Goal: Information Seeking & Learning: Learn about a topic

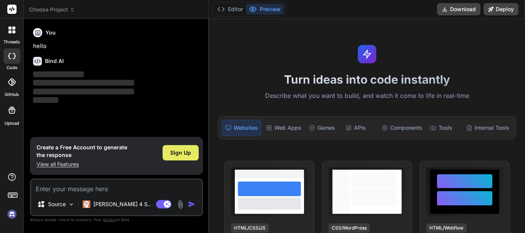
click at [187, 152] on span "Sign Up" at bounding box center [180, 153] width 21 height 8
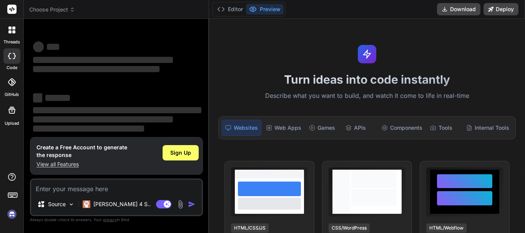
scroll to position [15, 0]
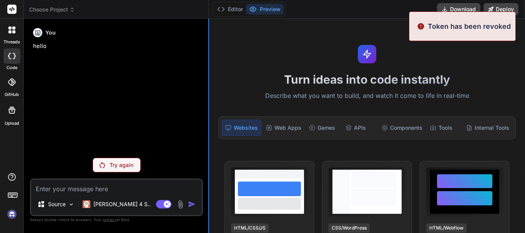
click at [209, 87] on div at bounding box center [208, 126] width 1 height 214
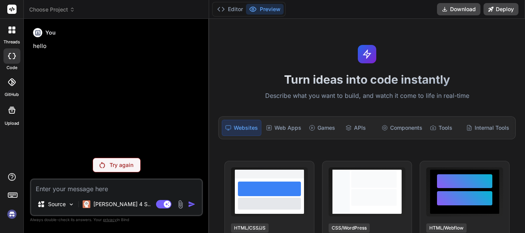
click at [125, 164] on p "Try again" at bounding box center [121, 165] width 24 height 8
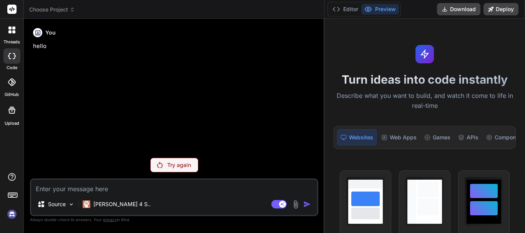
drag, startPoint x: 208, startPoint y: 90, endPoint x: 445, endPoint y: 80, distance: 236.8
click at [445, 80] on div "threads code GitHub Upload Choose Project Created with Pixso. Bind AI Web Searc…" at bounding box center [262, 116] width 525 height 233
click at [172, 169] on div "Try again" at bounding box center [174, 165] width 48 height 15
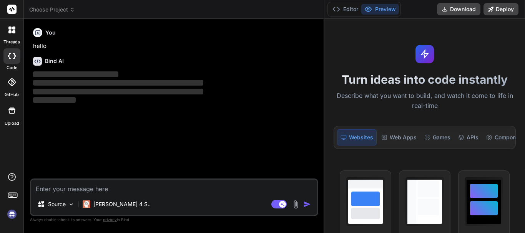
type textarea "x"
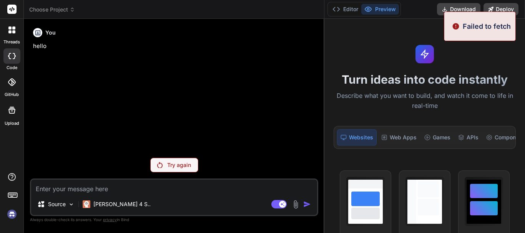
click at [100, 190] on textarea at bounding box center [174, 187] width 286 height 14
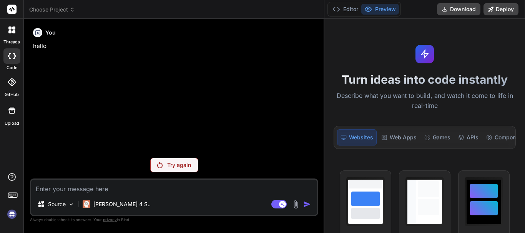
type textarea "w"
type textarea "x"
type textarea "wh"
type textarea "x"
type textarea "wha"
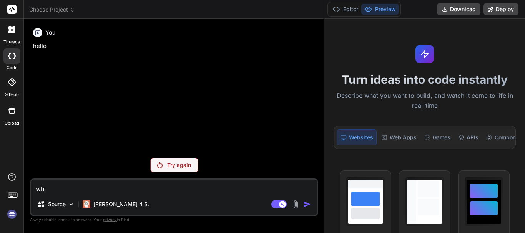
type textarea "x"
type textarea "what"
type textarea "x"
type textarea "what"
type textarea "x"
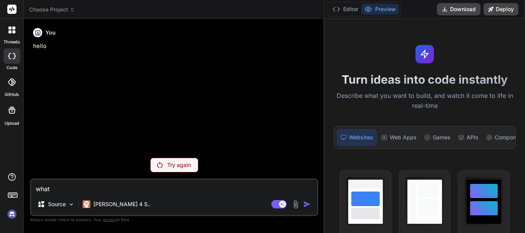
type textarea "what u"
type textarea "x"
type textarea "what us"
type textarea "x"
type textarea "what us"
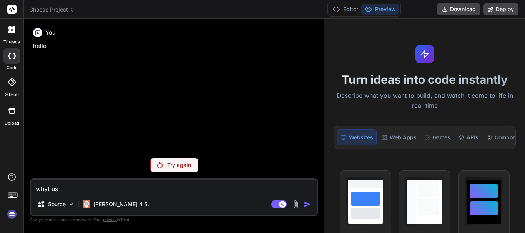
type textarea "x"
type textarea "what us"
type textarea "x"
type textarea "what u"
type textarea "x"
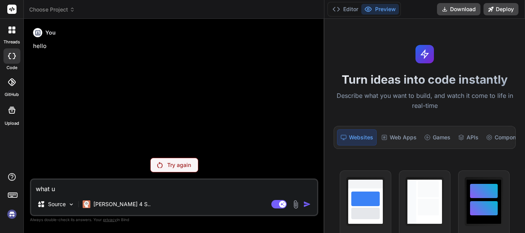
type textarea "what"
type textarea "x"
type textarea "what i"
type textarea "x"
type textarea "what is"
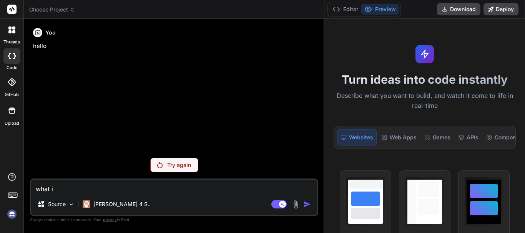
type textarea "x"
type textarea "what is"
type textarea "x"
type textarea "what is a"
type textarea "x"
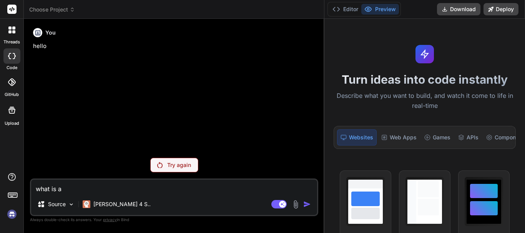
type textarea "what is as"
type textarea "x"
type textarea "what is ass"
type textarea "x"
type textarea "what is asse"
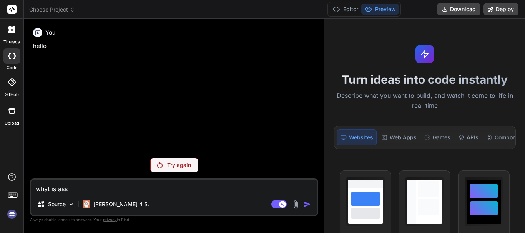
type textarea "x"
type textarea "what is asser"
type textarea "x"
type textarea "what is assert"
type textarea "x"
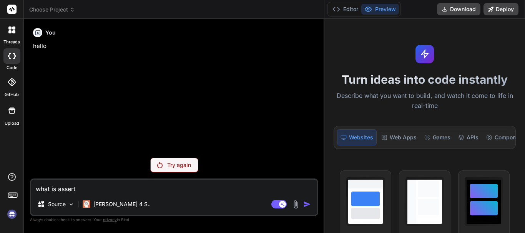
type textarea "what is asserti"
type textarea "x"
type textarea "what is assertio"
type textarea "x"
type textarea "what is assertion"
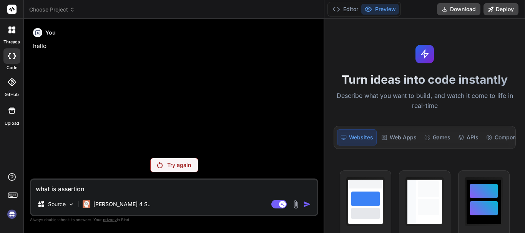
type textarea "x"
type textarea "what is assertion"
type textarea "x"
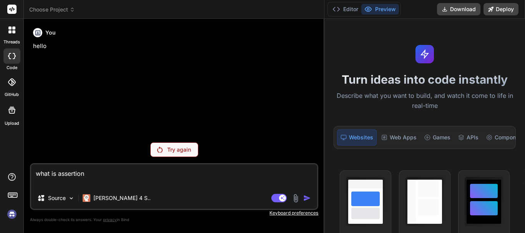
click at [131, 185] on textarea "what is assertion" at bounding box center [174, 175] width 286 height 23
type textarea "what is assertion"
type textarea "x"
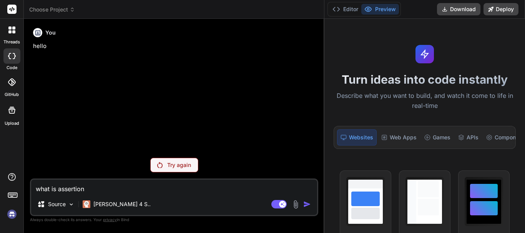
type textarea "what is assertion"
click at [171, 168] on p "Try again" at bounding box center [179, 165] width 24 height 8
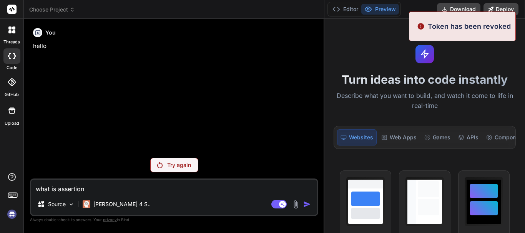
click at [13, 12] on rect at bounding box center [11, 9] width 9 height 9
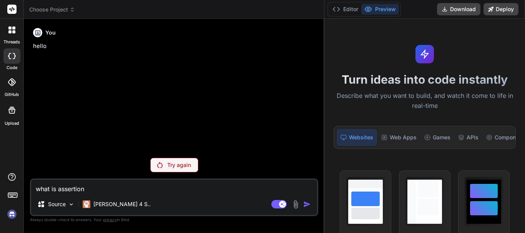
click at [13, 12] on rect at bounding box center [11, 9] width 9 height 9
click at [15, 216] on img at bounding box center [11, 214] width 13 height 13
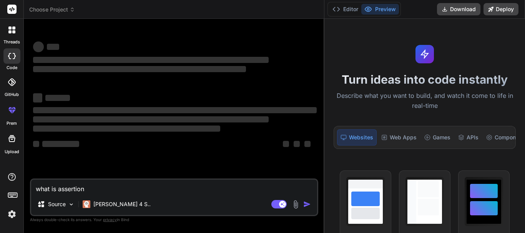
click at [100, 189] on textarea "what is assertion" at bounding box center [174, 187] width 286 height 14
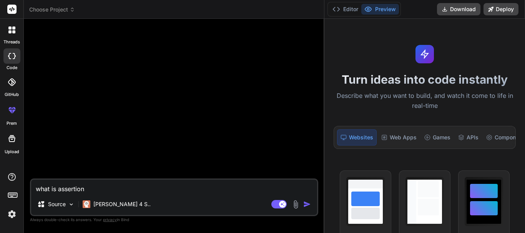
click at [304, 203] on img "button" at bounding box center [307, 204] width 8 height 8
type textarea "x"
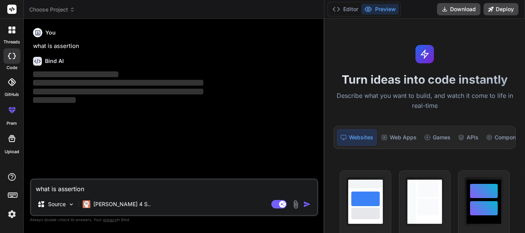
click at [98, 186] on textarea "what is assertion" at bounding box center [174, 187] width 286 height 14
type textarea "a"
type textarea "x"
type textarea "an"
type textarea "x"
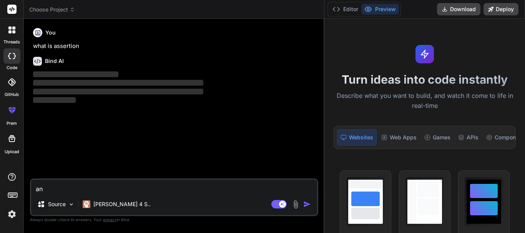
type textarea "and"
type textarea "x"
type textarea "and"
type textarea "x"
type textarea "and w"
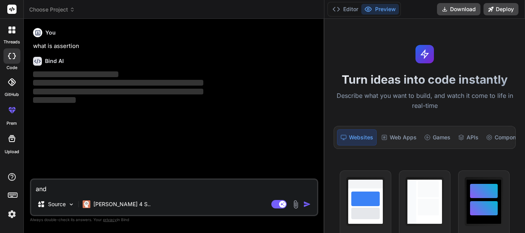
type textarea "x"
type textarea "and wh"
type textarea "x"
type textarea "and wha"
type textarea "x"
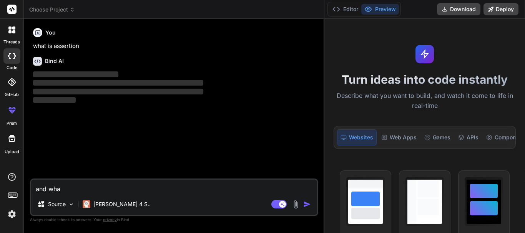
type textarea "and what"
type textarea "x"
type textarea "and what"
type textarea "x"
type textarea "and what i"
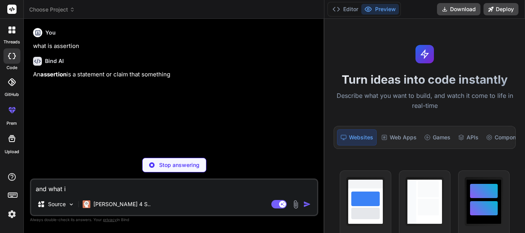
type textarea "x"
type textarea "and what is"
type textarea "x"
type textarea "and what is"
type textarea "x"
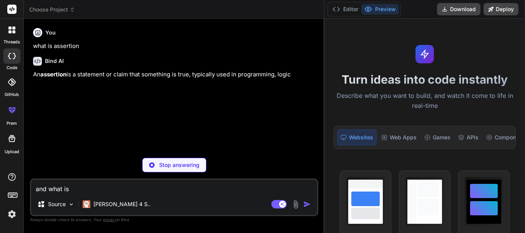
type textarea "and what is c"
type textarea "x"
type textarea "and what is co"
type textarea "x"
type textarea "and what is con"
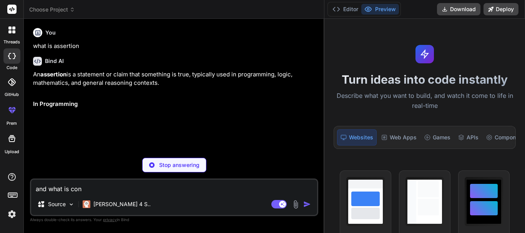
type textarea "x"
type textarea "and what is conc"
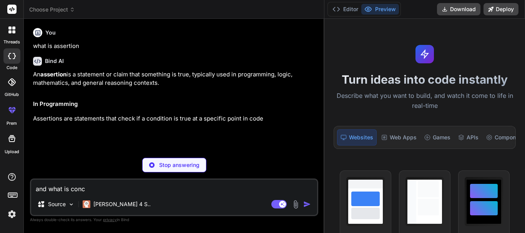
type textarea "x"
type textarea "and what is conce"
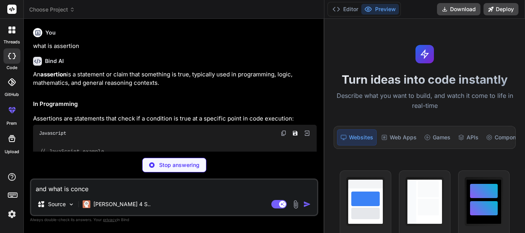
type textarea "x"
type textarea "and what is concep"
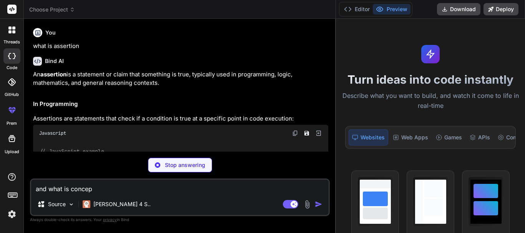
type textarea "x"
type textarea "and what is concept"
type textarea "x"
type textarea "and what is concept"
type textarea "x"
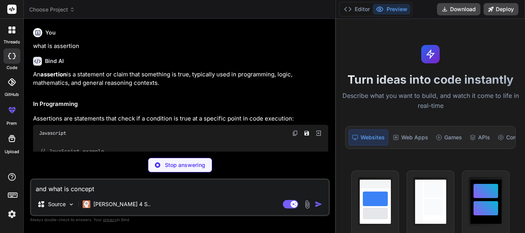
type textarea "and what is concept o"
type textarea "x"
type textarea "and what is concept of"
type textarea "x"
type textarea "and what is concept of"
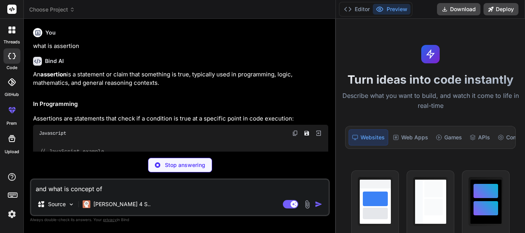
type textarea "x"
type textarea "and what is concept of a"
type textarea "x"
type textarea "and what is concept of as"
type textarea "x"
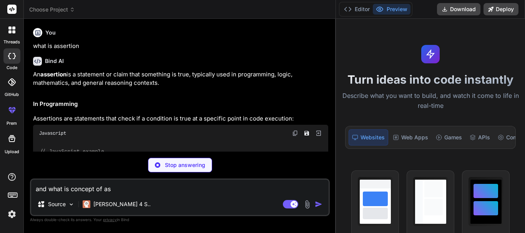
type textarea "and what is concept of ass"
type textarea "x"
type textarea "and what is concept of asse"
type textarea "x"
type textarea "and what is concept of asset"
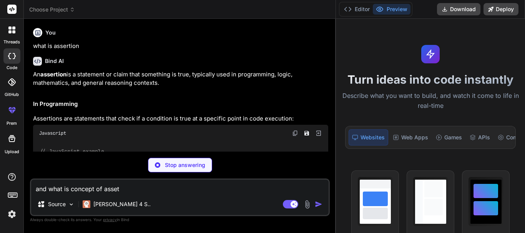
type textarea "x"
type textarea "and what is concept of asse"
type textarea "x"
type textarea "and what is concept of asser"
type textarea "x"
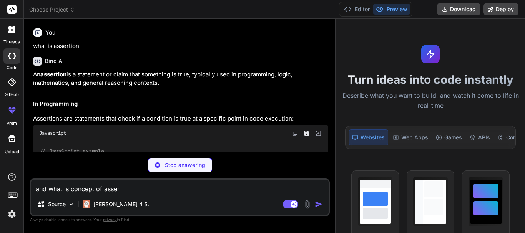
type textarea "and what is concept of assert"
type textarea "x"
type textarea "and what is concept of asserti"
type textarea "x"
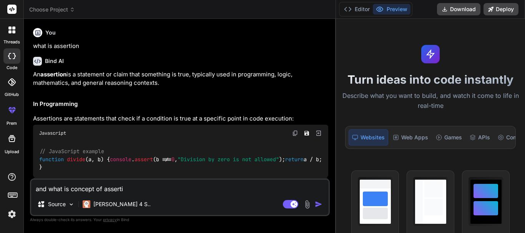
type textarea "and what is concept of assertio"
type textarea "x"
type textarea "and what is concept of assertion"
type textarea "x"
type textarea "and what is concept of assertion"
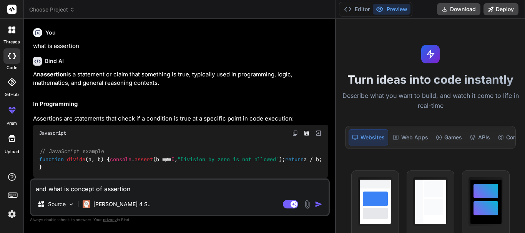
type textarea "x"
type textarea "and what is concept of assertion a"
type textarea "x"
type textarea "and what is concept of assertion an"
type textarea "x"
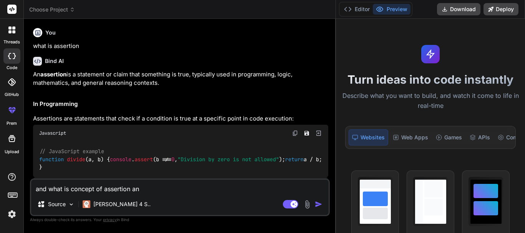
type textarea "and what is concept of assertion and"
type textarea "x"
type textarea "and what is concept of assertion and"
type textarea "x"
type textarea "and what is concept of assertion and h"
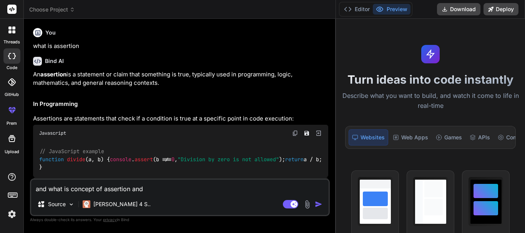
type textarea "x"
type textarea "and what is concept of assertion and ho"
type textarea "x"
type textarea "and what is concept of assertion and how"
type textarea "x"
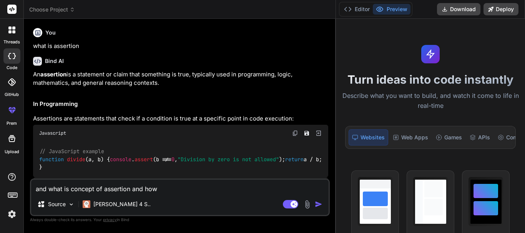
type textarea "and what is concept of assertion and how"
type textarea "x"
type textarea "and what is concept of assertion and how w"
type textarea "x"
type textarea "and what is concept of assertion and how we"
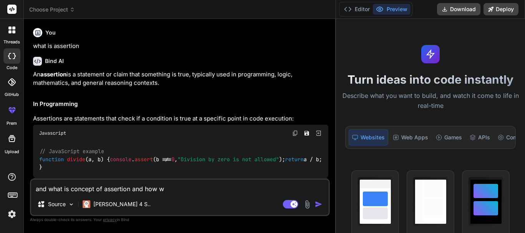
type textarea "x"
type textarea "and what is concept of assertion and how we"
type textarea "x"
type textarea "and what is concept of assertion and how we u"
type textarea "x"
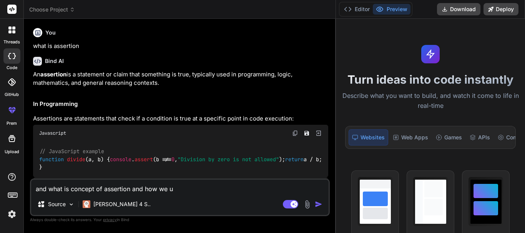
type textarea "and what is concept of assertion and how we us"
type textarea "x"
type textarea "and what is concept of assertion and how we use"
type textarea "x"
type textarea "and what is concept of assertion and how we user"
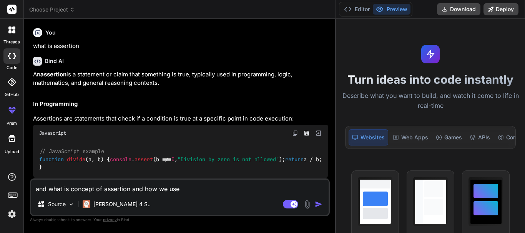
type textarea "x"
type textarea "and what is concept of assertion and how we user"
type textarea "x"
type textarea "and what is concept of assertion and how we user a"
type textarea "x"
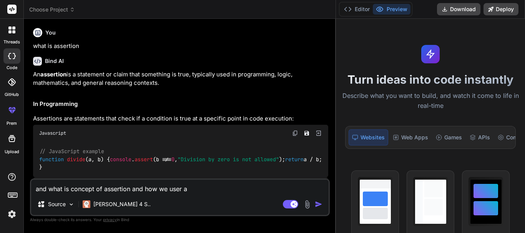
type textarea "and what is concept of assertion and how we user"
type textarea "x"
type textarea "and what is concept of assertion and how we user"
type textarea "x"
type textarea "and what is concept of assertion and how we use"
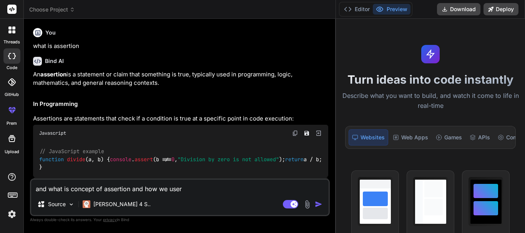
type textarea "x"
type textarea "and what is concept of assertion and how we use"
type textarea "x"
type textarea "and what is concept of assertion and how we use a"
type textarea "x"
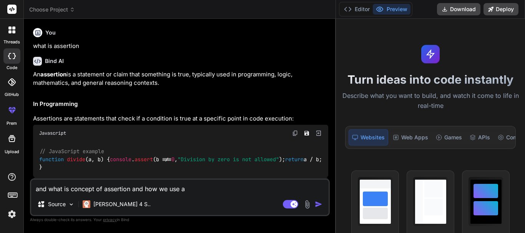
type textarea "and what is concept of assertion and how we use as"
type textarea "x"
type textarea "and what is concept of assertion and how we use ass"
type textarea "x"
type textarea "and what is concept of assertion and how we use asss"
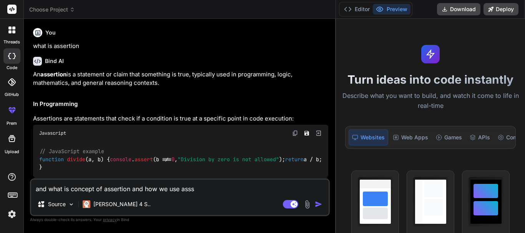
type textarea "x"
type textarea "and what is concept of assertion and how we use assse"
type textarea "x"
type textarea "and what is concept of assertion and how we use assser"
type textarea "x"
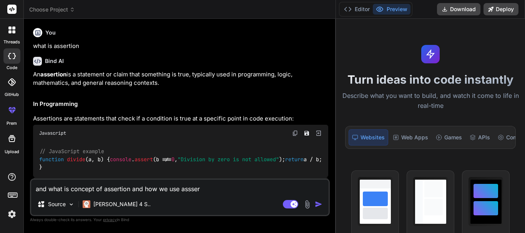
type textarea "and what is concept of assertion and how we use asssert"
type textarea "x"
type textarea "and what is concept of assertion and how we use assserti"
type textarea "x"
type textarea "and what is concept of assertion and how we use asssertio"
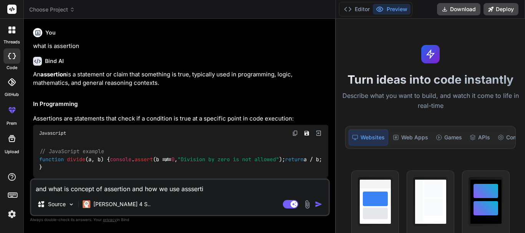
type textarea "x"
type textarea "and what is concept of assertion and how we use asssertion"
type textarea "x"
type textarea "and what is concept of assertion and how we use asssertion"
type textarea "x"
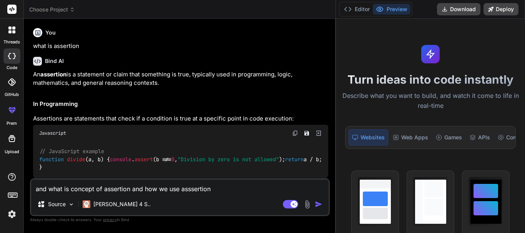
type textarea "and what is concept of assertion and how we use asssertion e"
type textarea "x"
type textarea "and what is concept of assertion and how we use asssertion ep"
type textarea "x"
type textarea "and what is concept of assertion and how we use asssertion epl"
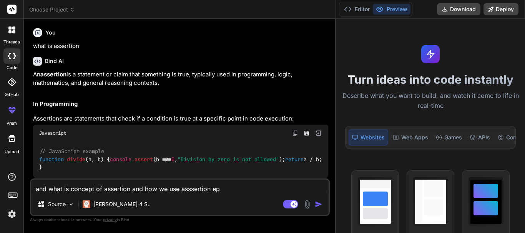
type textarea "x"
type textarea "and what is concept of assertion and how we use asssertion ep"
type textarea "x"
type textarea "and what is concept of assertion and how we use asssertion e"
type textarea "x"
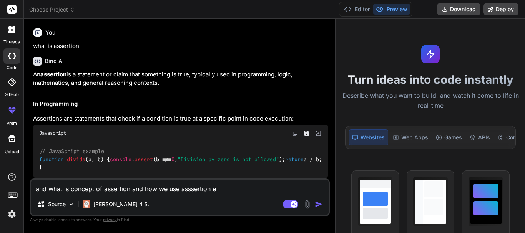
type textarea "and what is concept of assertion and how we use asssertion ex"
type textarea "x"
type textarea "and what is concept of assertion and how we use asssertion exp"
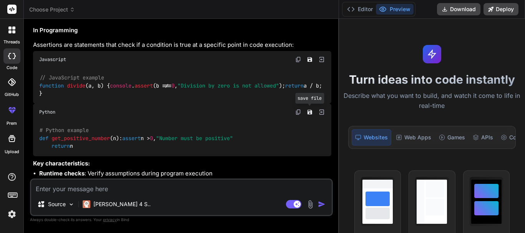
scroll to position [0, 0]
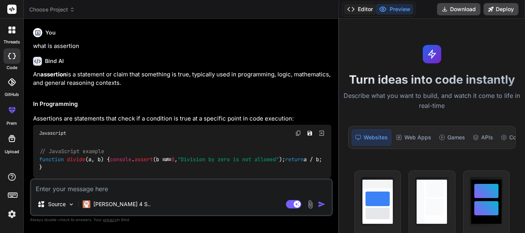
click at [344, 10] on button "Editor" at bounding box center [360, 9] width 32 height 11
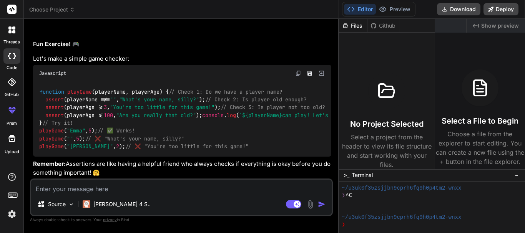
scroll to position [1197, 0]
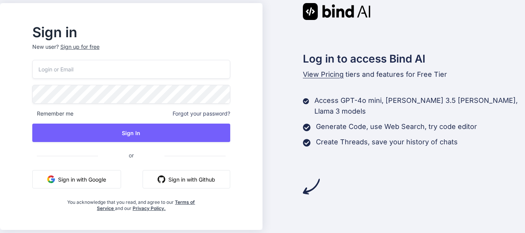
click at [136, 75] on input "email" at bounding box center [131, 69] width 198 height 19
paste input "[EMAIL_ADDRESS][DOMAIN_NAME]"
type input "[EMAIL_ADDRESS][DOMAIN_NAME]"
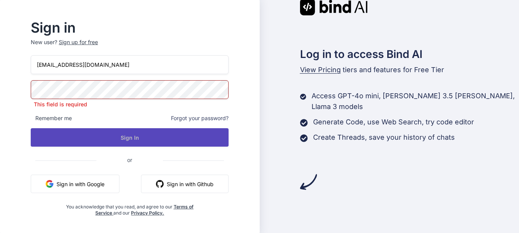
click at [147, 140] on button "Sign In" at bounding box center [130, 137] width 198 height 18
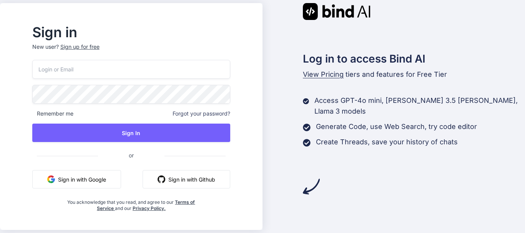
click at [77, 70] on input "email" at bounding box center [131, 69] width 198 height 19
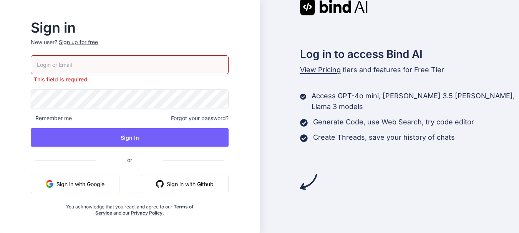
click at [101, 68] on input "email" at bounding box center [130, 64] width 198 height 19
paste input "[EMAIL_ADDRESS][DOMAIN_NAME]"
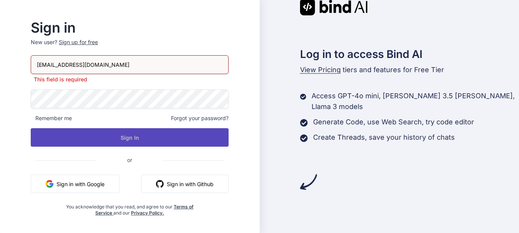
type input "[EMAIL_ADDRESS][DOMAIN_NAME]"
click at [125, 137] on button "Sign In" at bounding box center [130, 137] width 198 height 18
